Goal: Task Accomplishment & Management: Manage account settings

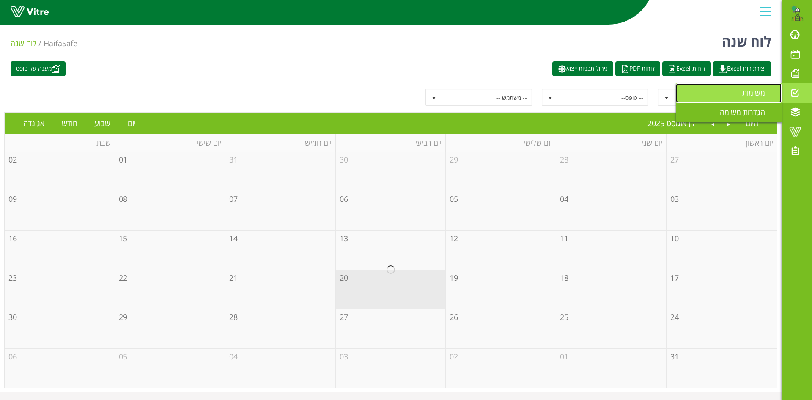
click at [751, 93] on span "משימות" at bounding box center [758, 93] width 33 height 10
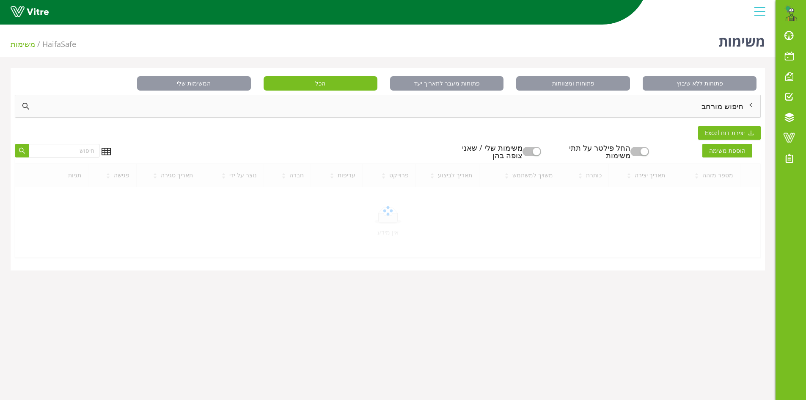
click at [727, 106] on div "חיפוש מורחב" at bounding box center [387, 106] width 745 height 22
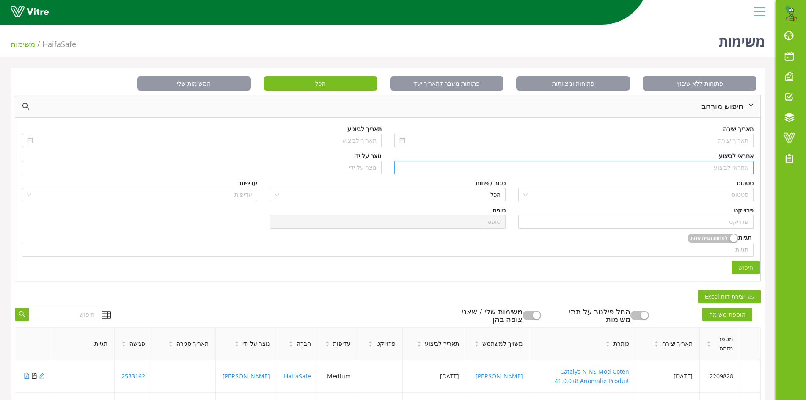
click at [726, 167] on input "search" at bounding box center [573, 167] width 349 height 13
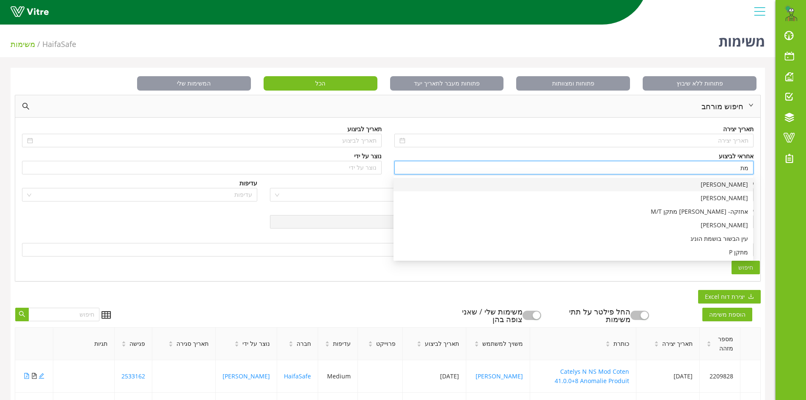
click at [738, 184] on div "[PERSON_NAME]" at bounding box center [572, 184] width 349 height 9
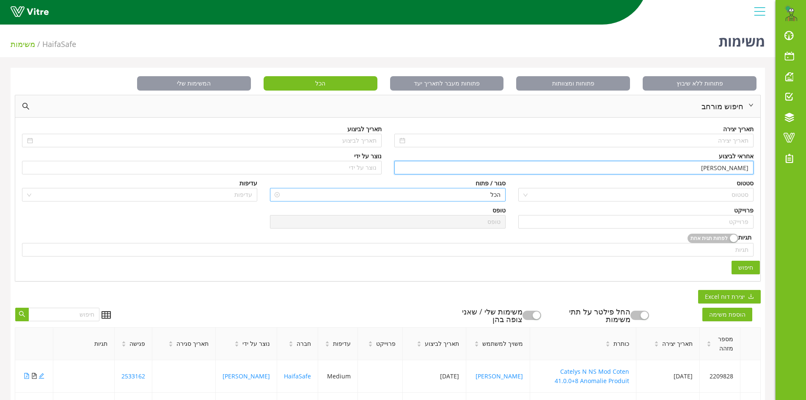
click at [484, 195] on span "הכל" at bounding box center [387, 194] width 225 height 13
type input "[PERSON_NAME]"
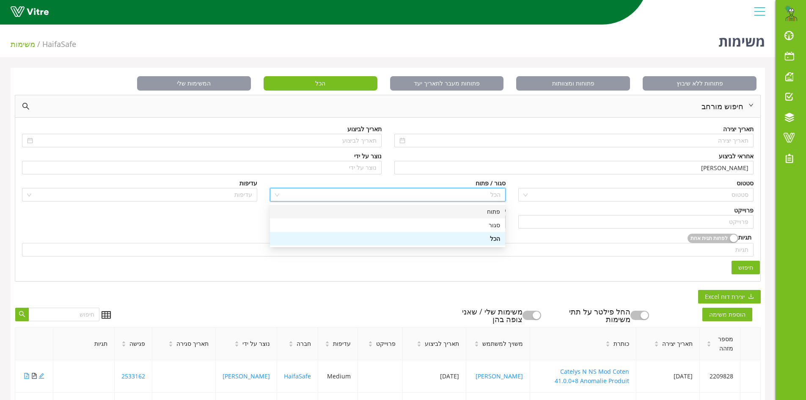
click at [494, 214] on div "פתוח" at bounding box center [387, 211] width 225 height 9
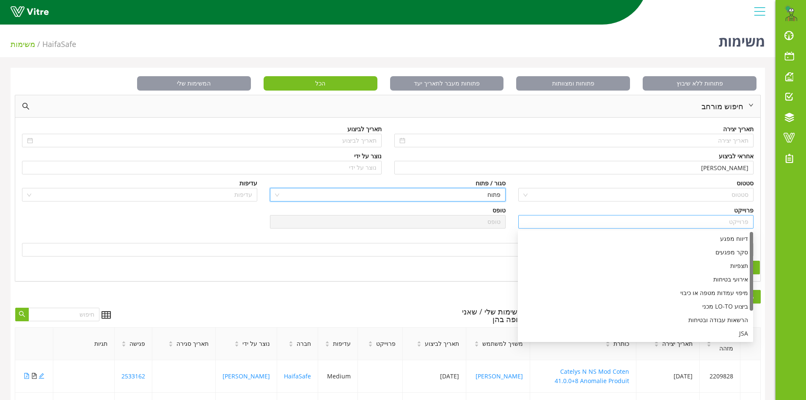
click at [724, 215] on div "פרוייקט" at bounding box center [635, 222] width 235 height 14
click at [724, 239] on div "דיווח מפגע" at bounding box center [635, 238] width 225 height 9
type input "דיווח מפגע"
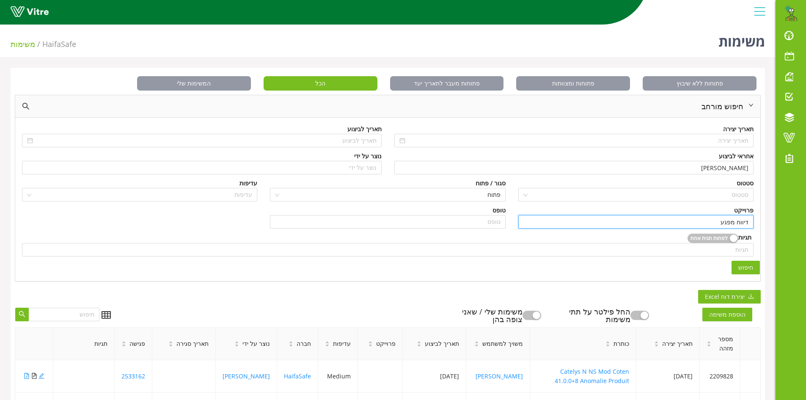
click at [753, 266] on button "חיפוש" at bounding box center [745, 268] width 28 height 14
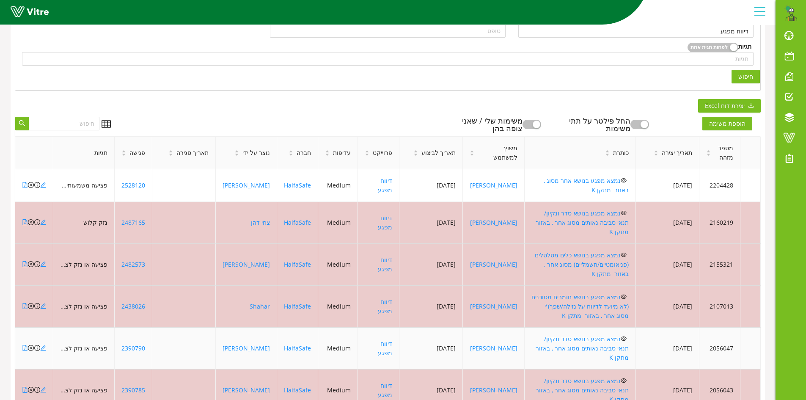
scroll to position [211, 0]
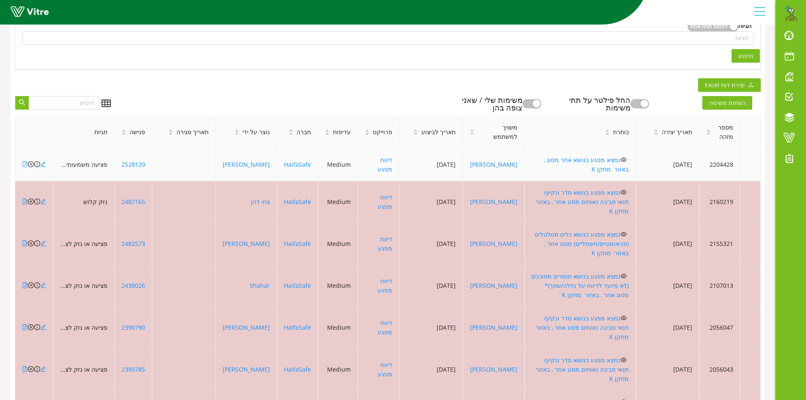
click at [24, 164] on icon "file-pdf" at bounding box center [25, 164] width 6 height 6
click at [30, 164] on icon "close-circle" at bounding box center [31, 164] width 6 height 6
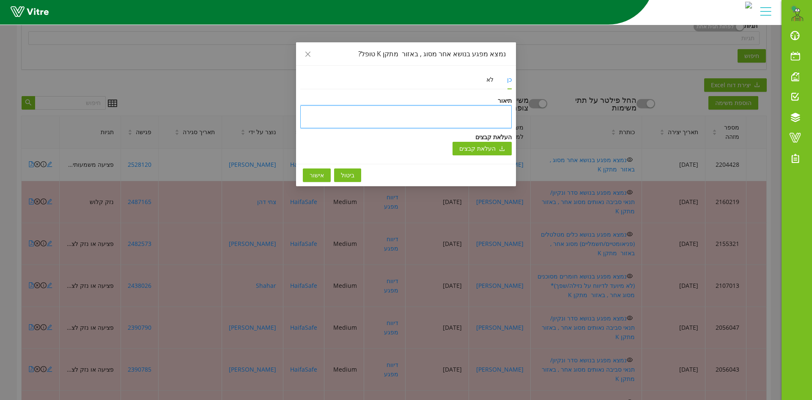
click at [379, 115] on textarea at bounding box center [405, 116] width 211 height 23
type textarea "ט"
type textarea "טו"
type textarea "טופ"
type textarea "טופל"
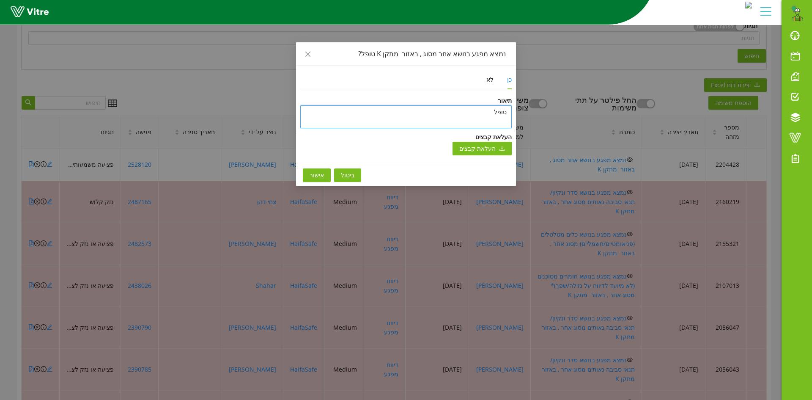
type textarea "טופל"
type textarea "טופל ב"
type textarea "טופל בש"
type textarea "טופל בשל"
type textarea "טופל בשלב"
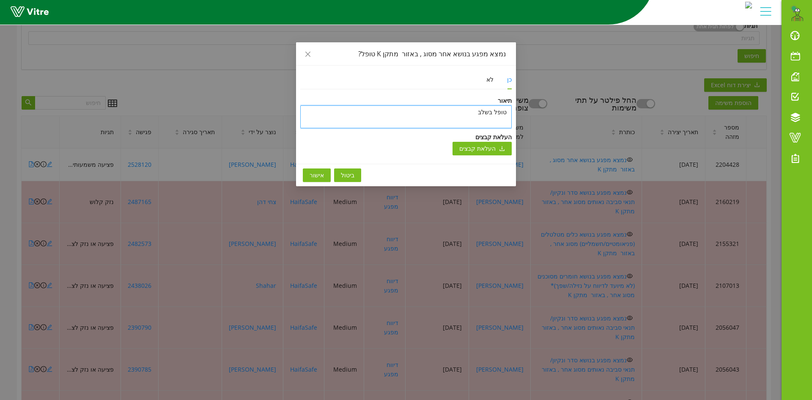
type textarea "טופל בשלב"
type textarea "טופל בשלב ר"
type textarea "טופל בשלב רא"
type textarea "טופל בשלב ראש"
type textarea "טופל בשלב ראשו"
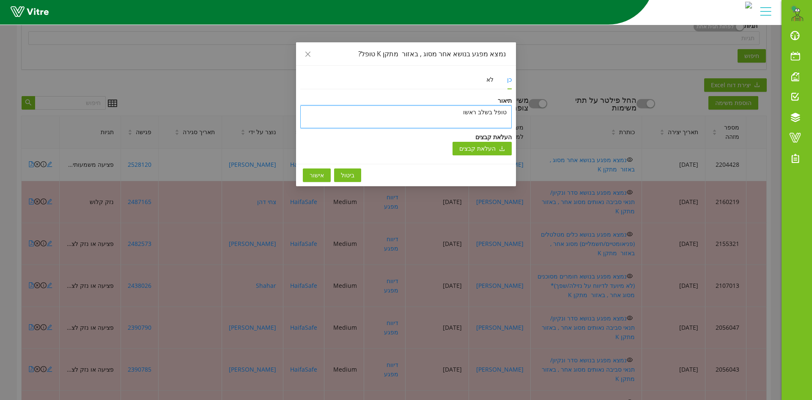
type textarea "טופל בשלב ראשון"
type textarea "טופל בשלב ראשון פ"
type textarea "טופל בשלב ראשון פו"
type textarea "טופל בשלב ראשון פור"
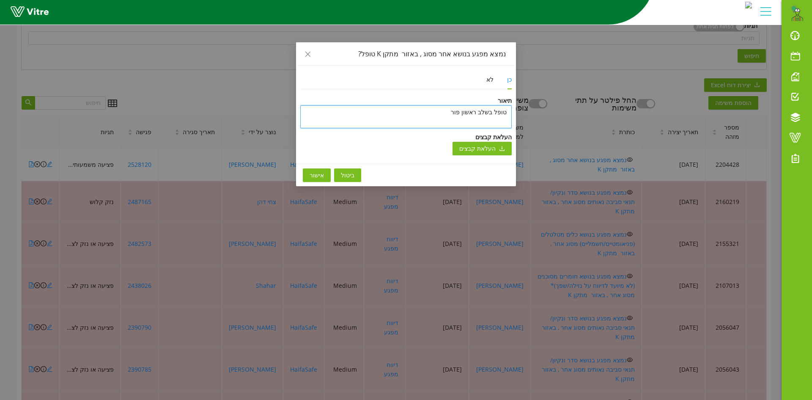
type textarea "טופל בשלב ראשון פורק"
type textarea "טופל בשלב ראשון פורק ה"
type textarea "טופל בשלב ראשון פורק"
type textarea "טופל בשלב ראשון פורק ג"
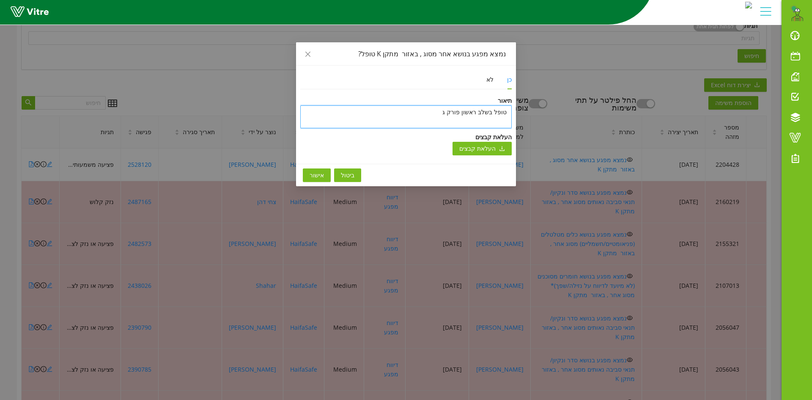
type textarea "טופל בשלב ראשון פורק גו"
type textarea "טופל בשלב ראשון פורק גוף"
type textarea "טופל בשלב ראשון פורק גוף ת"
type textarea "טופל בשלב ראשון פורק גוף תא"
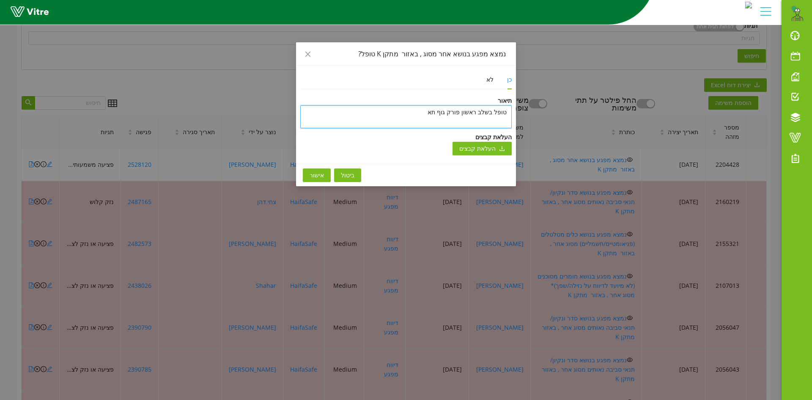
type textarea "טופל בשלב ראשון פורק גוף תאו"
type textarea "טופל בשלב ראשון פורק גוף תאור"
type textarea "טופל בשלב ראשון פורק גוף תאורה"
type textarea "טופל בשלב ראשון פורק גוף תאורה ו"
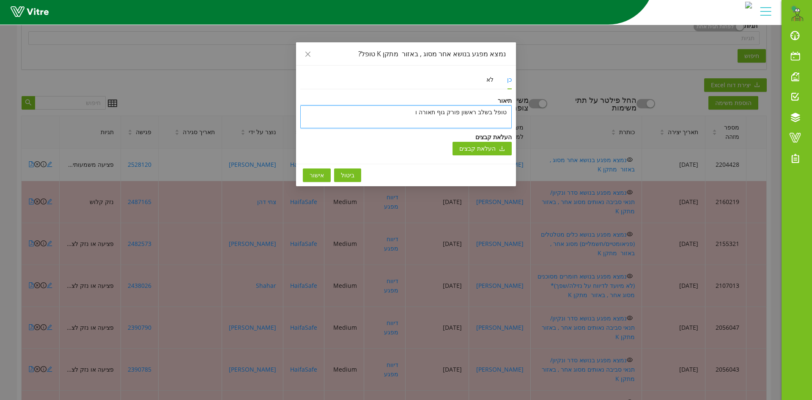
type textarea "טופל בשלב ראשון פורק גוף תאורה וי"
type textarea "טופל בשלב ראשון פורק גוף תאורה ויו"
type textarea "טופל בשלב ראשון פורק גוף תאורה ויוח"
type textarea "טופל בשלב ראשון פורק גוף תאורה ויוחל"
type textarea "טופל בשלב ראשון פורק גוף תאורה ויוחלט"
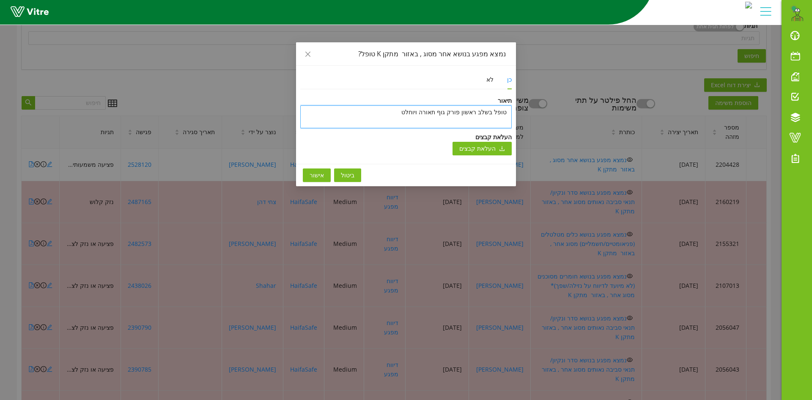
type textarea "טופל בשלב ראשון פורק גוף תאורה ויוחלט"
type textarea "טופל בשלב ראשון פורק גוף תאורה ויוחלט מ"
type textarea "טופל בשלב ראשון פורק גוף תאורה ויוחלט מא"
type textarea "טופל בשלב ראשון פורק גוף תאורה ויוחלט מאו"
type textarea "טופל בשלב ראשון פורק גוף תאורה ויוחלט מאוח"
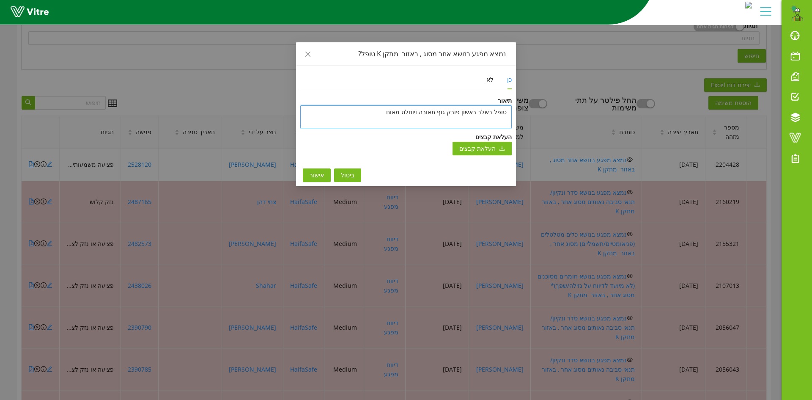
type textarea "טופל בשלב ראשון פורק גוף תאורה ויוחלט מאוחר"
type textarea "טופל בשלב ראשון פורק גוף תאורה ויוחלט מאוחר [PERSON_NAME]"
type textarea "טופל בשלב ראשון פורק גוף תאורה ויוחלט מאוחר יו"
type textarea "טופל בשלב ראשון פורק גוף תאורה ויוחלט מאוחר יות"
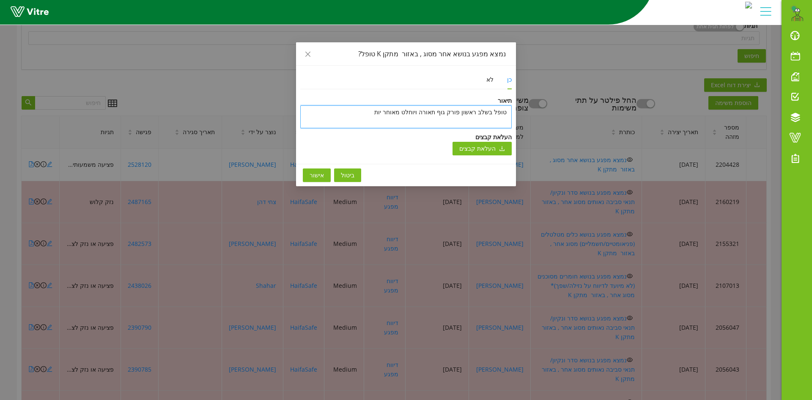
type textarea "טופל בשלב ראשון פורק גוף תאורה ויוחלט מאוחר יותר"
type textarea "טופל בשלב ראשון פורק גוף תאורה ויוחלט מאוחר יותר ה"
type textarea "טופל בשלב ראשון פורק גוף תאורה ויוחלט מאוחר יותר הי"
type textarea "טופל בשלב ראשון פורק גוף תאורה ויוחלט מאוחר יותר היכ"
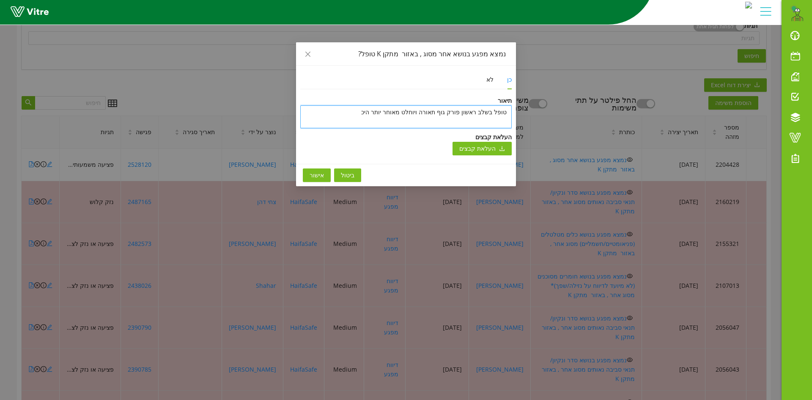
type textarea "טופל בשלב ראשון פורק גוף תאורה ויוחלט מאוחר יותר היכן"
type textarea "טופל בשלב ראשון פורק גוף תאורה ויוחלט מאוחר יותר היכן ל"
type textarea "טופל בשלב ראשון פורק גוף תאורה ויוחלט מאוחר יותר היכן למ"
type textarea "טופל בשלב ראשון פורק גוף תאורה ויוחלט מאוחר יותר היכן למק"
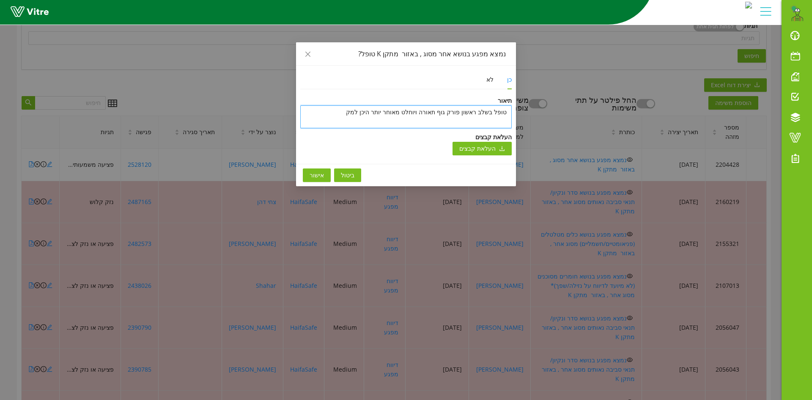
type textarea "טופל בשלב ראשון פורק גוף תאורה ויוחלט מאוחר יותר היכן למקם"
type textarea "טופל בשלב ראשון פורק גוף תאורה ויוחלט מאוחר יותר היכן למקם א"
type textarea "טופל בשלב ראשון פורק גוף תאורה ויוחלט מאוחר יותר היכן למקם את"
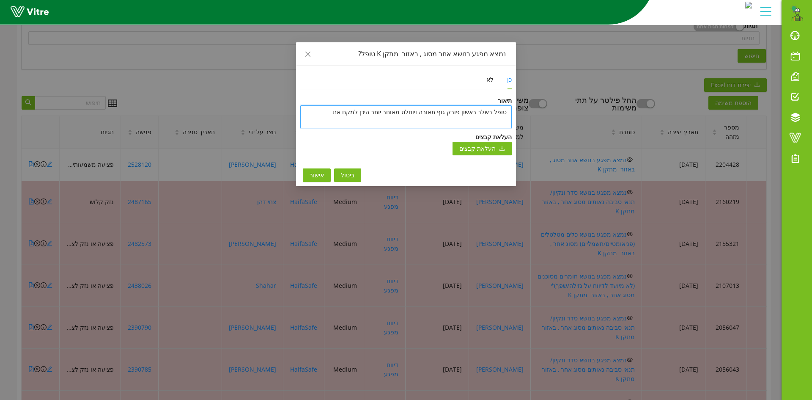
type textarea "טופל בשלב ראשון פורק גוף תאורה ויוחלט מאוחר יותר היכן למקם את ה"
type textarea "טופל בשלב ראשון פורק גוף תאורה ויוחלט מאוחר יותר היכן למקם את הג"
type textarea "טופל בשלב ראשון פורק גוף תאורה ויוחלט מאוחר יותר היכן למקם את הגו"
type textarea "טופל בשלב ראשון פורק גוף תאורה ויוחלט מאוחר יותר היכן למקם את הגוף"
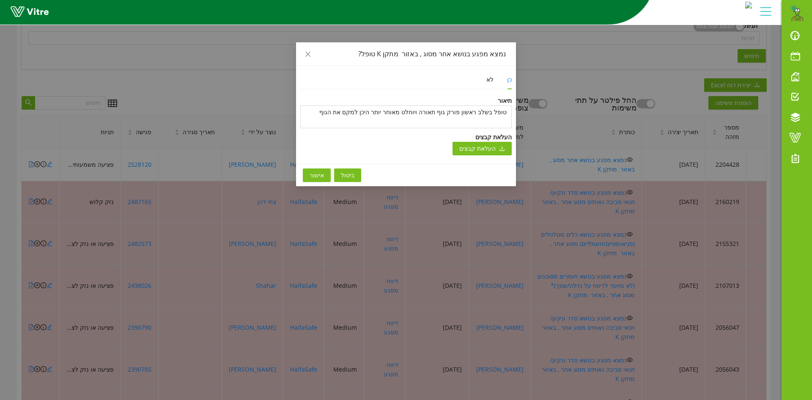
click at [318, 176] on span "אישור" at bounding box center [317, 174] width 14 height 9
